Goal: Task Accomplishment & Management: Manage account settings

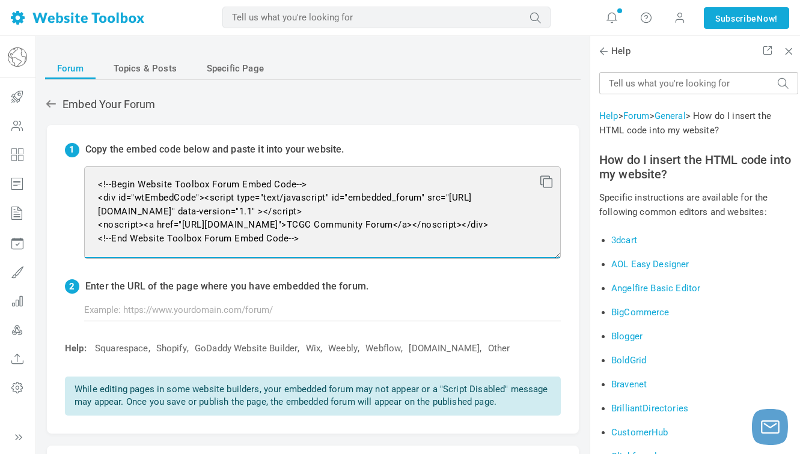
scroll to position [13, 0]
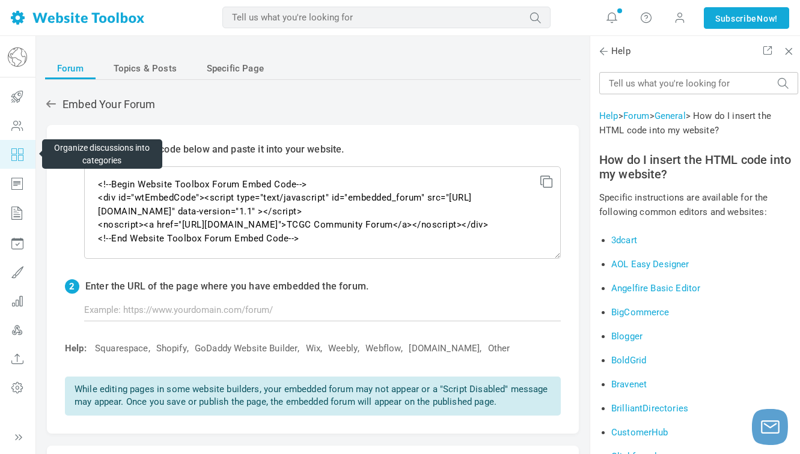
click at [20, 154] on icon at bounding box center [17, 154] width 36 height 29
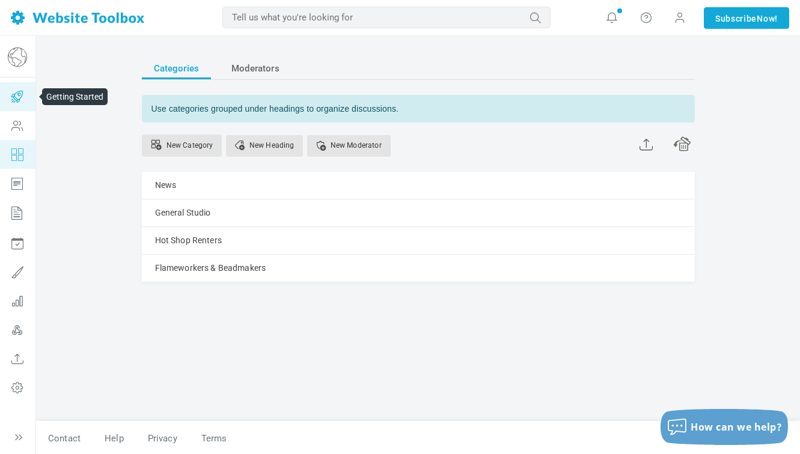
click at [25, 99] on icon at bounding box center [17, 96] width 36 height 29
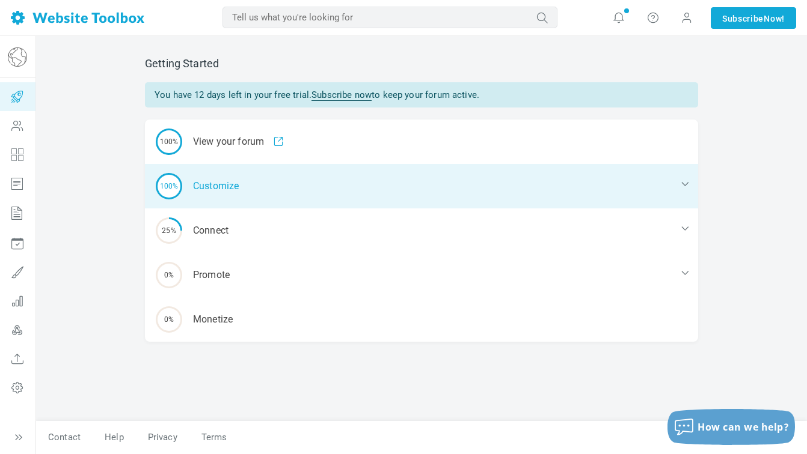
click at [204, 188] on div "100% Customize" at bounding box center [421, 186] width 553 height 44
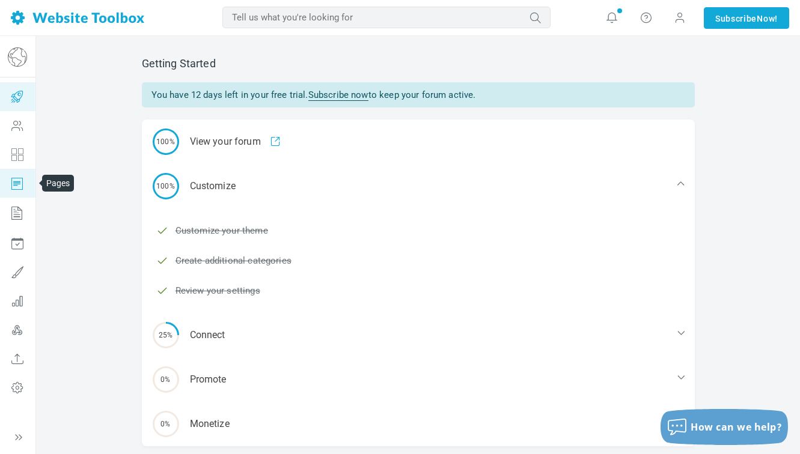
click at [18, 181] on icon at bounding box center [17, 183] width 36 height 29
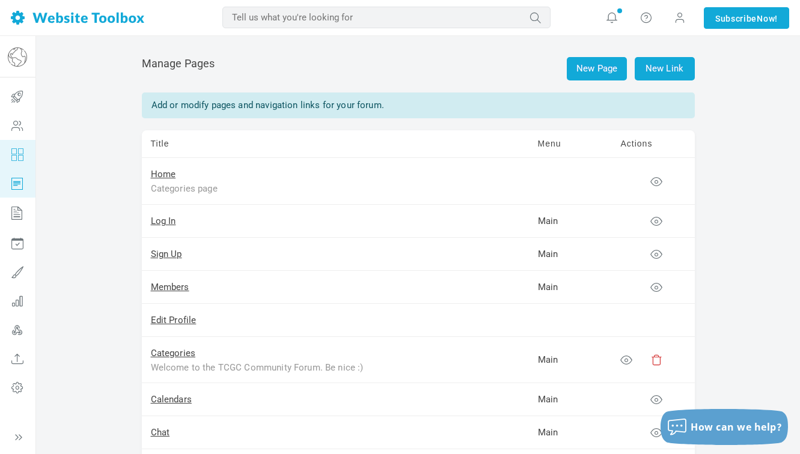
click at [22, 156] on icon at bounding box center [17, 154] width 36 height 29
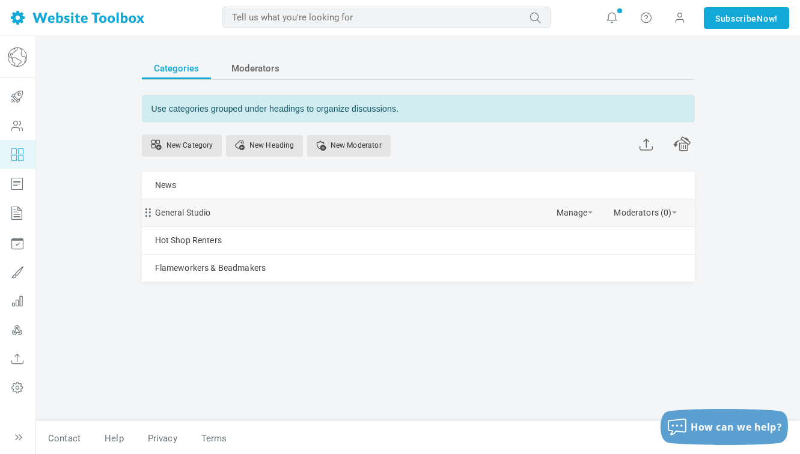
click at [213, 213] on div "General Studio Manage Edit Delete View Category Copy Email Address Change Permi…" at bounding box center [418, 213] width 553 height 27
click at [169, 189] on link "News" at bounding box center [166, 185] width 22 height 15
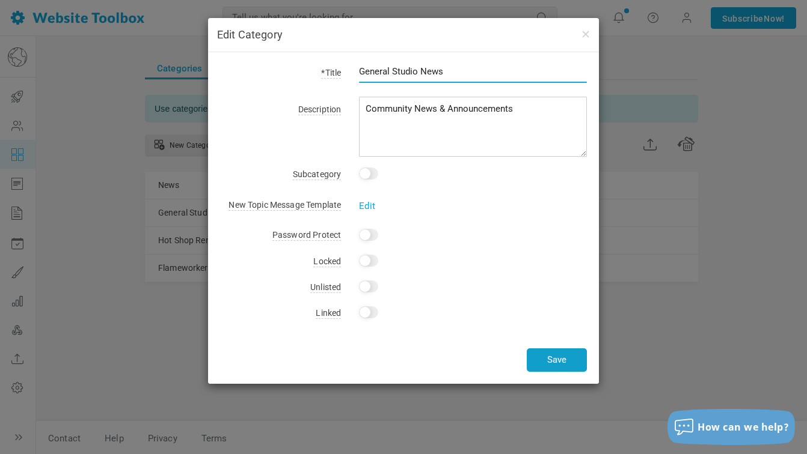
type input "General Studio News"
click at [542, 359] on button "Save" at bounding box center [556, 360] width 60 height 23
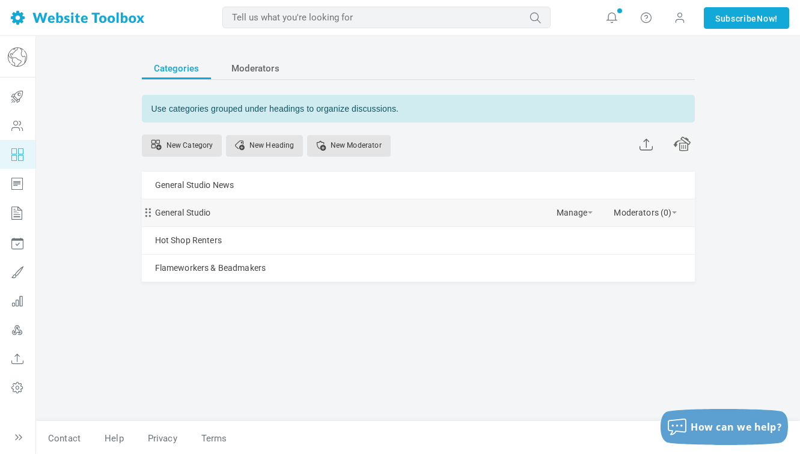
click at [454, 207] on div "General Studio Manage Edit Delete View Category Copy Email Address Change Permi…" at bounding box center [418, 213] width 553 height 27
click at [198, 213] on link "General Studio" at bounding box center [183, 213] width 56 height 15
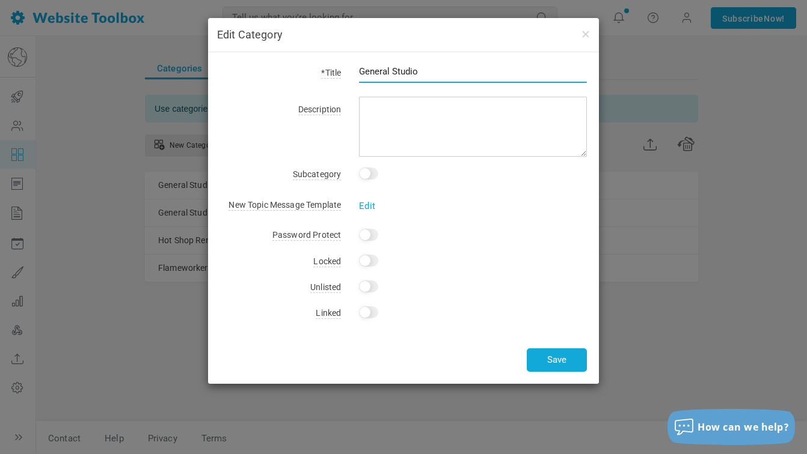
click at [434, 68] on input "General Studio" at bounding box center [473, 71] width 228 height 23
type input "N"
type input "H"
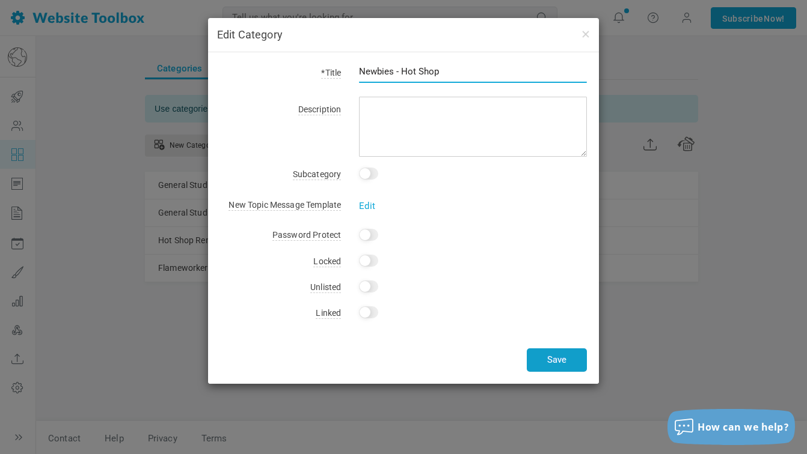
type input "Newbies - Hot Shop"
click at [561, 358] on button "Save" at bounding box center [556, 360] width 60 height 23
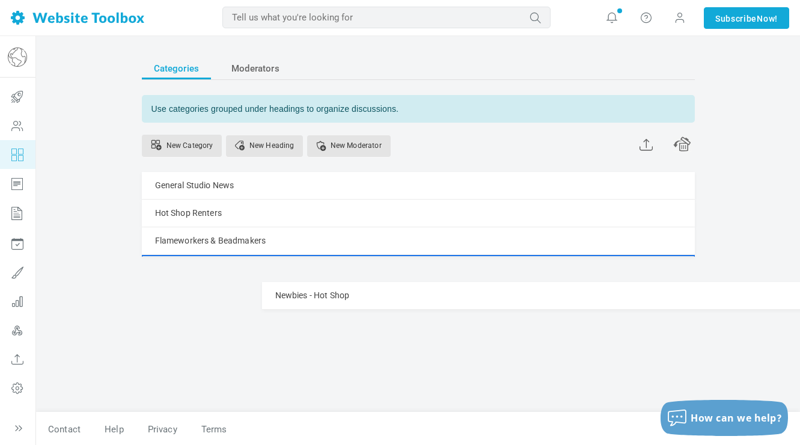
drag, startPoint x: 147, startPoint y: 213, endPoint x: 149, endPoint y: 281, distance: 67.9
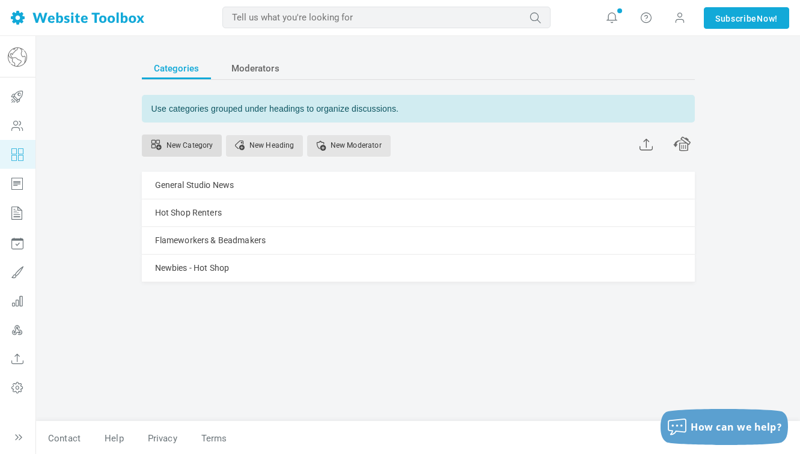
click at [203, 147] on link "New Category" at bounding box center [182, 146] width 81 height 22
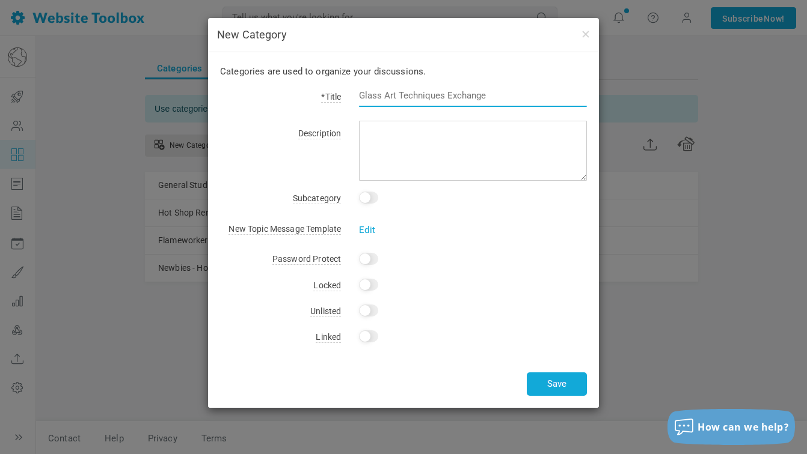
type input "H"
type input "Newbies - Flame Shop"
click at [548, 389] on button "Save" at bounding box center [556, 384] width 60 height 23
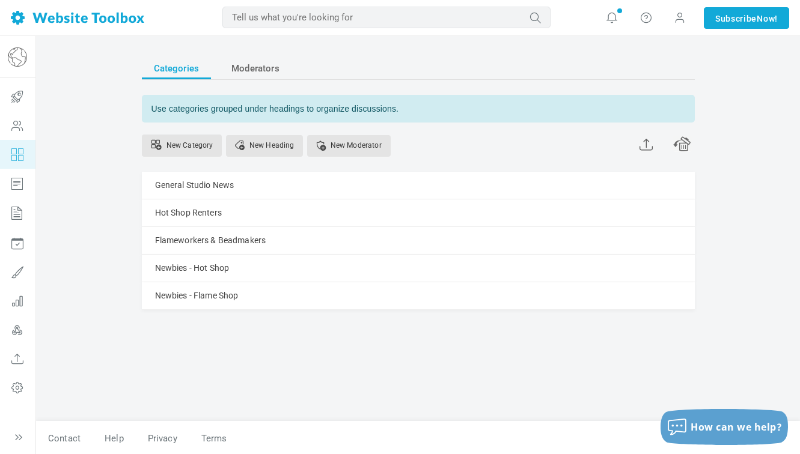
click at [100, 106] on div "Categories Moderators Use categories grouped under headings to organize discuss…" at bounding box center [418, 246] width 764 height 420
click at [22, 386] on icon at bounding box center [17, 387] width 36 height 29
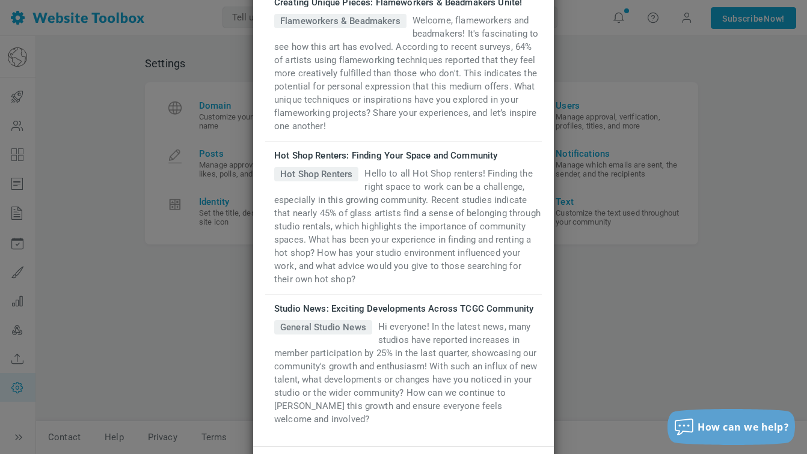
scroll to position [477, 0]
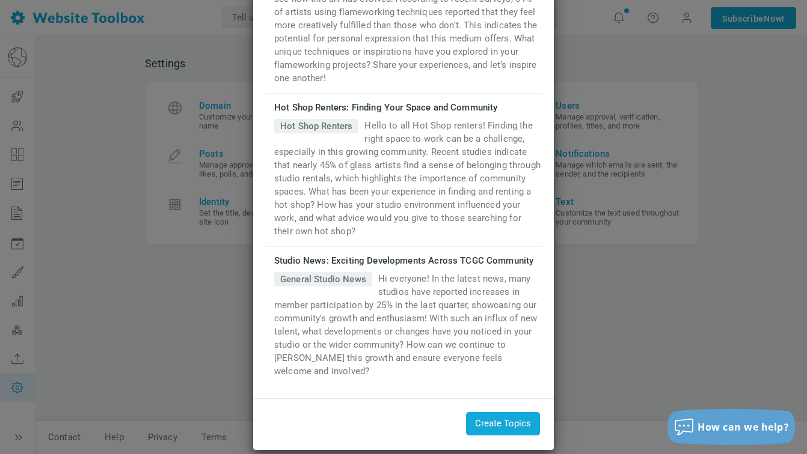
click at [597, 326] on div "Initial Discussion Topics To get the conversation started, here are a few initi…" at bounding box center [403, 227] width 807 height 454
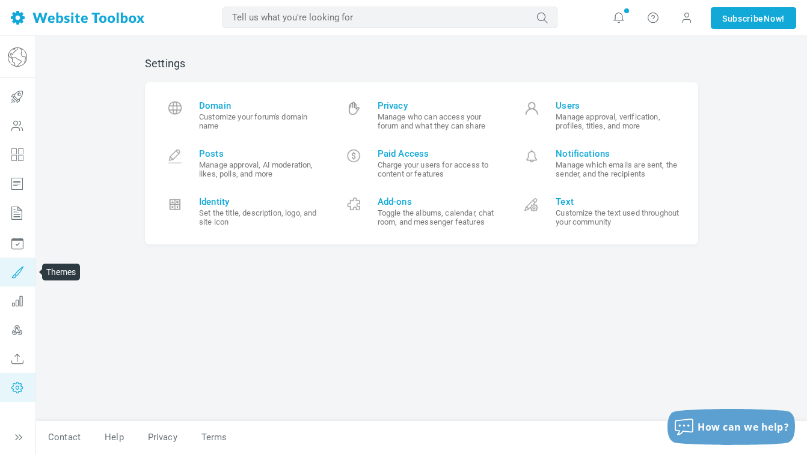
click at [18, 273] on icon at bounding box center [17, 272] width 36 height 29
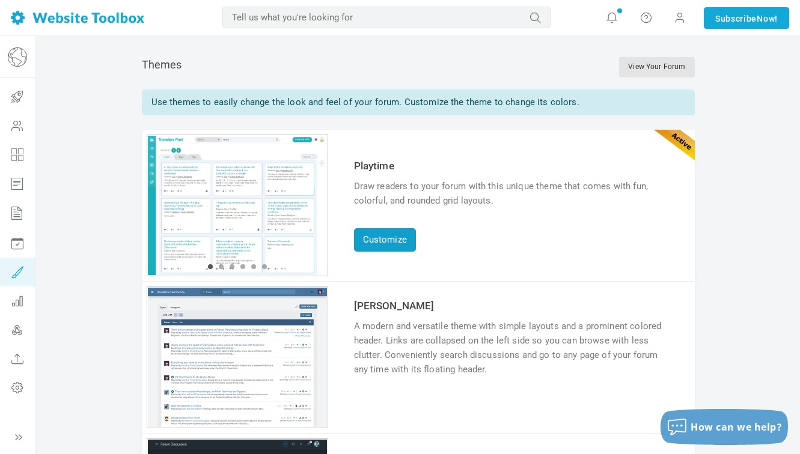
click at [404, 238] on link "Customize" at bounding box center [385, 239] width 62 height 23
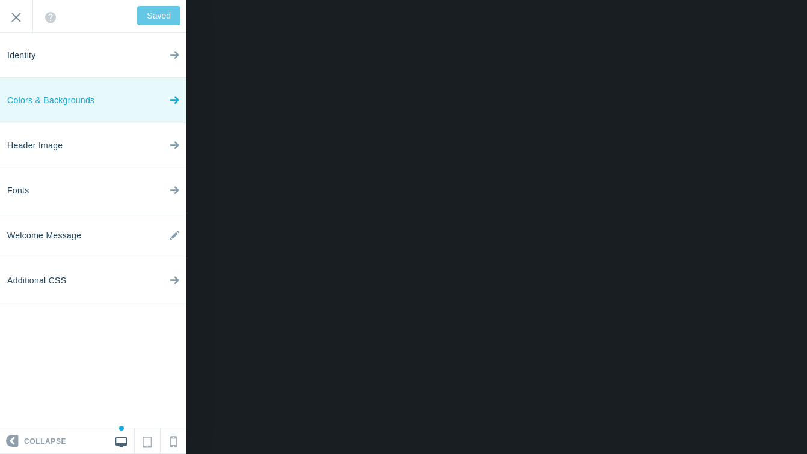
click at [142, 106] on link "Colors & Backgrounds" at bounding box center [93, 100] width 186 height 45
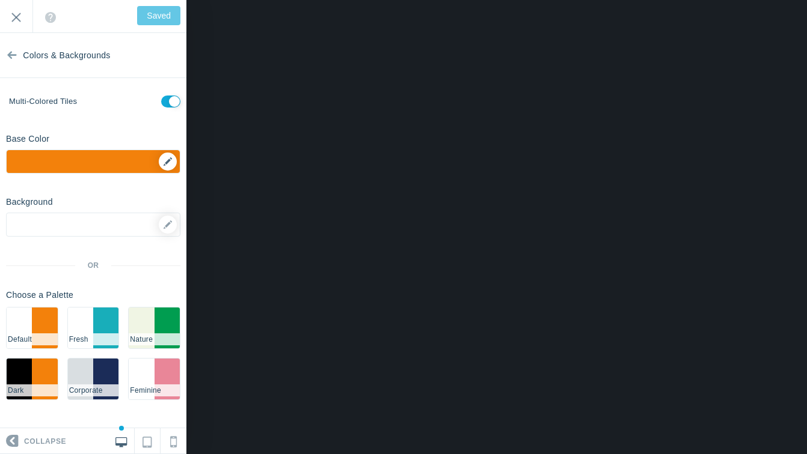
click at [169, 162] on div "▼" at bounding box center [93, 165] width 173 height 30
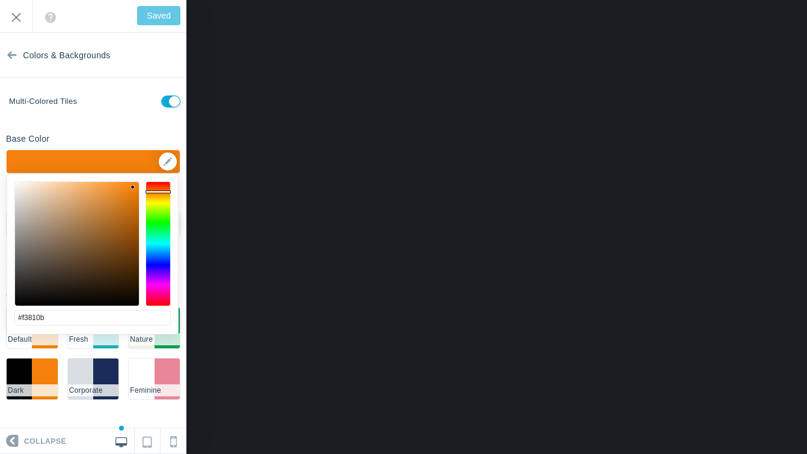
type input "#f3630b"
click at [155, 189] on div at bounding box center [157, 244] width 25 height 125
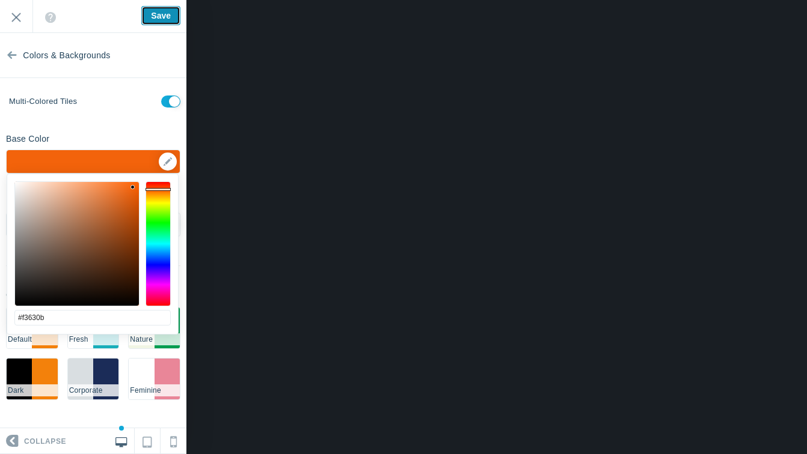
click at [169, 20] on input "Save" at bounding box center [160, 15] width 39 height 19
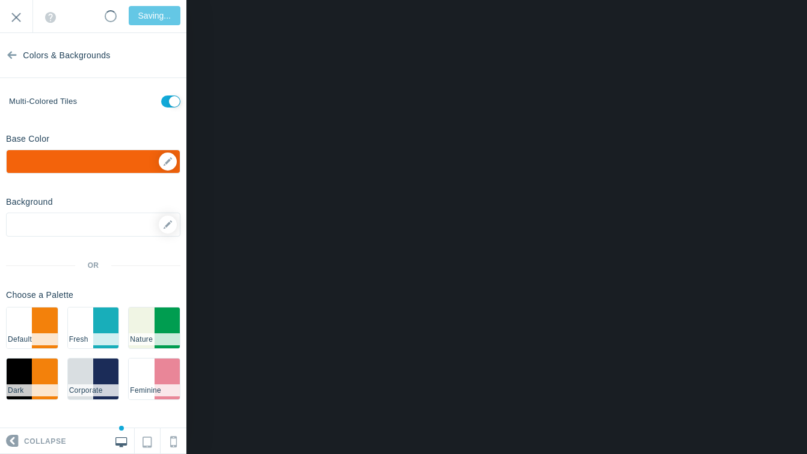
type input "Saved"
